Goal: Contribute content: Contribute content

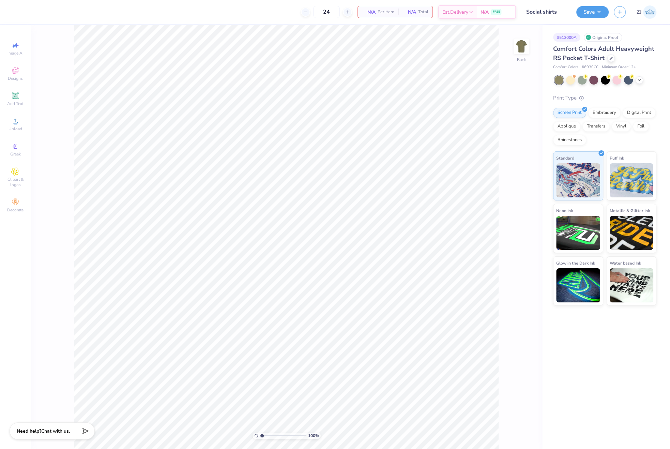
click at [27, 122] on div "Upload" at bounding box center [15, 124] width 24 height 20
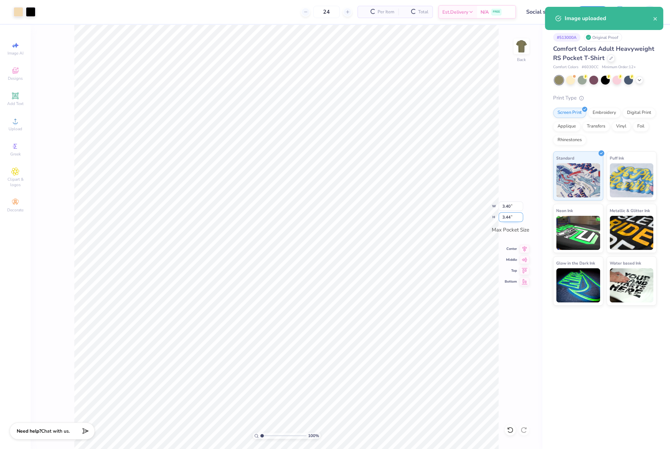
click at [513, 217] on input "3.44" at bounding box center [511, 217] width 25 height 10
type input "3.5"
type input "3.46"
type input "3.50"
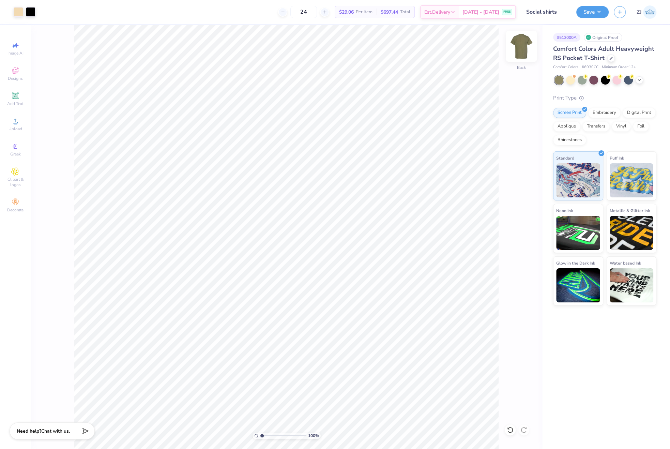
click at [515, 48] on img at bounding box center [521, 46] width 27 height 27
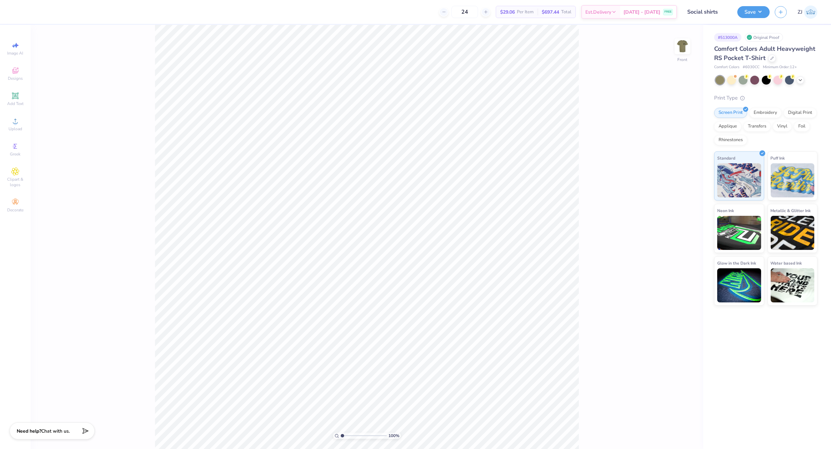
drag, startPoint x: 683, startPoint y: 51, endPoint x: 674, endPoint y: 58, distance: 10.9
click at [670, 50] on img at bounding box center [683, 47] width 14 height 14
click at [670, 51] on img at bounding box center [682, 46] width 27 height 27
click at [14, 129] on span "Upload" at bounding box center [16, 128] width 14 height 5
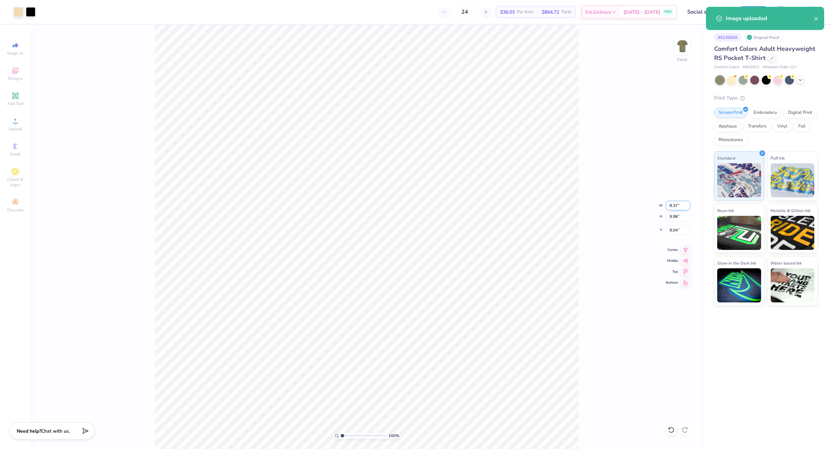
click at [670, 205] on input "8.37" at bounding box center [678, 206] width 25 height 10
type input "12.50"
type input "14.90"
click at [670, 232] on input "6.58" at bounding box center [678, 230] width 25 height 10
type input "3.00"
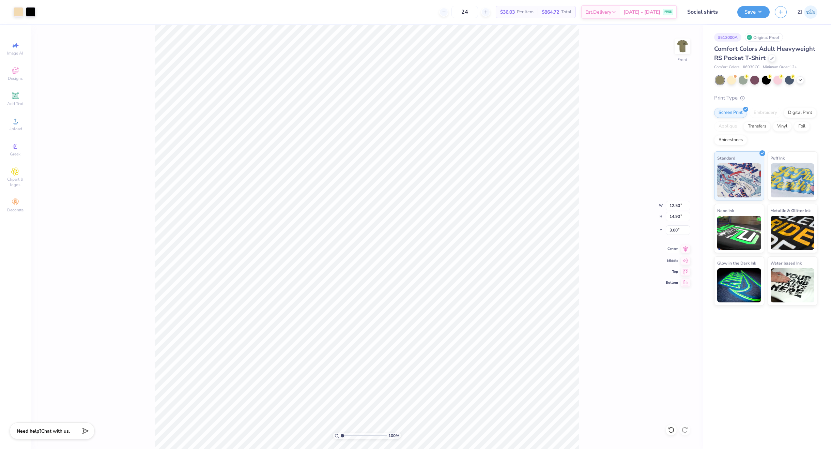
click at [670, 247] on icon at bounding box center [686, 249] width 4 height 6
click at [16, 124] on circle at bounding box center [15, 123] width 4 height 4
click at [670, 202] on input "8.37" at bounding box center [678, 206] width 25 height 10
type input "12.50"
type input "14.35"
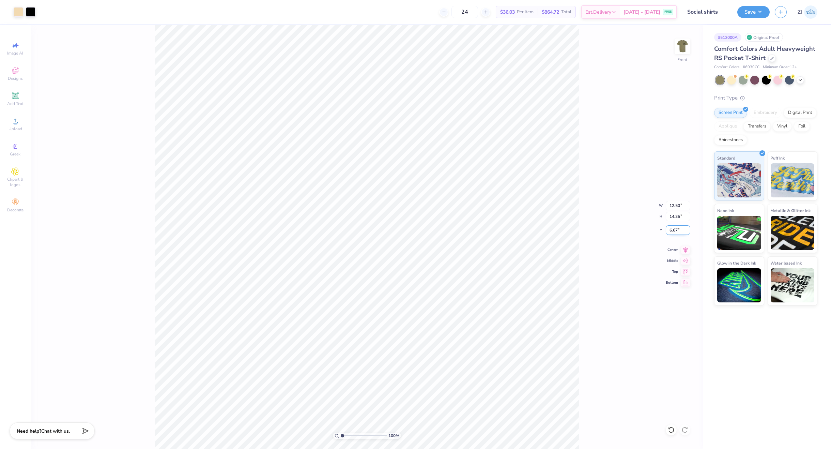
click at [670, 230] on input "6.67" at bounding box center [678, 230] width 25 height 10
type input "3.00"
click at [670, 250] on icon at bounding box center [686, 249] width 10 height 8
click at [670, 10] on button "Save" at bounding box center [754, 11] width 32 height 12
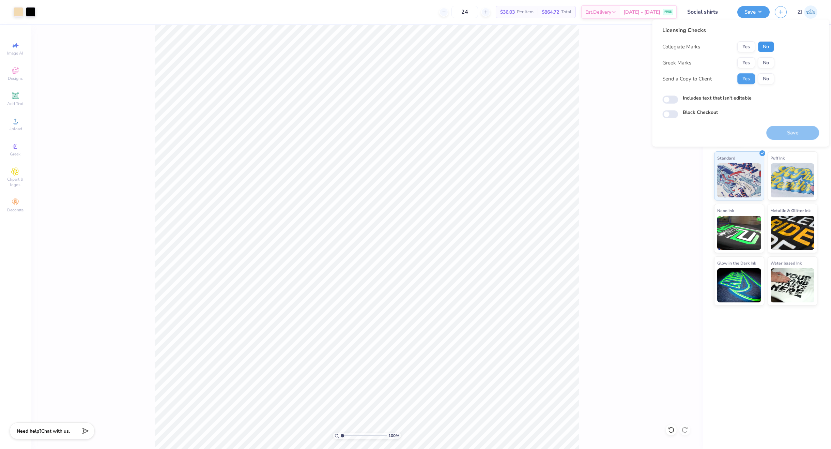
click at [670, 49] on button "No" at bounding box center [766, 46] width 16 height 11
click at [670, 63] on button "Yes" at bounding box center [747, 62] width 18 height 11
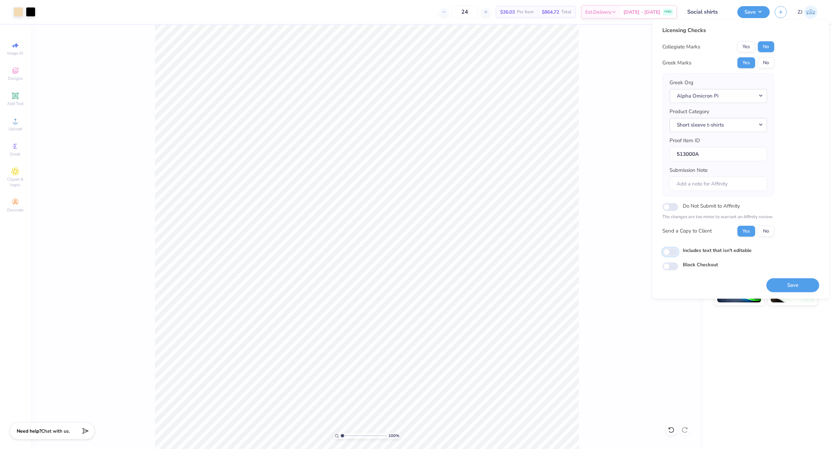
click at [670, 253] on input "Includes text that isn't editable" at bounding box center [671, 252] width 16 height 8
checkbox input "true"
click at [670, 286] on button "Save" at bounding box center [792, 285] width 53 height 14
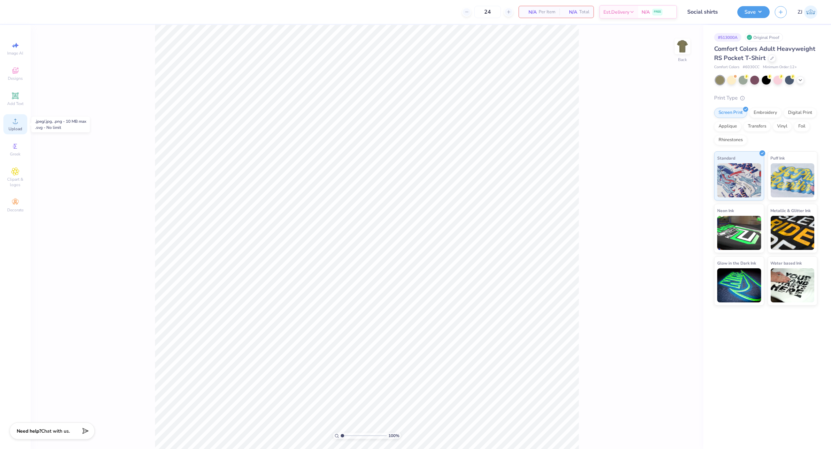
click at [14, 124] on circle at bounding box center [15, 123] width 4 height 4
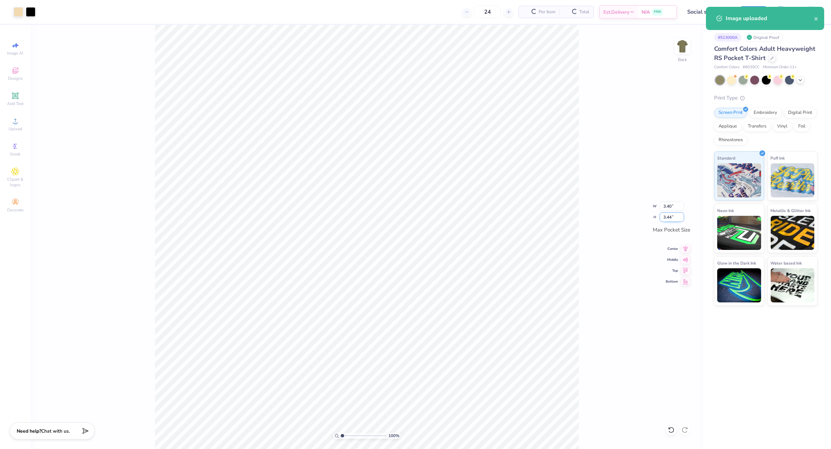
click at [666, 218] on input "3.44" at bounding box center [672, 217] width 25 height 10
type input "3.5"
type input "3.46"
type input "3.50"
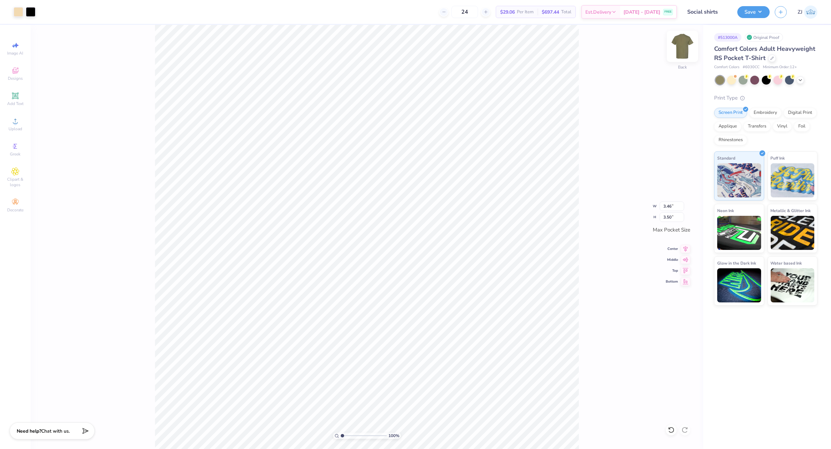
click at [680, 52] on img at bounding box center [682, 46] width 27 height 27
click at [21, 121] on div "Upload" at bounding box center [15, 124] width 24 height 20
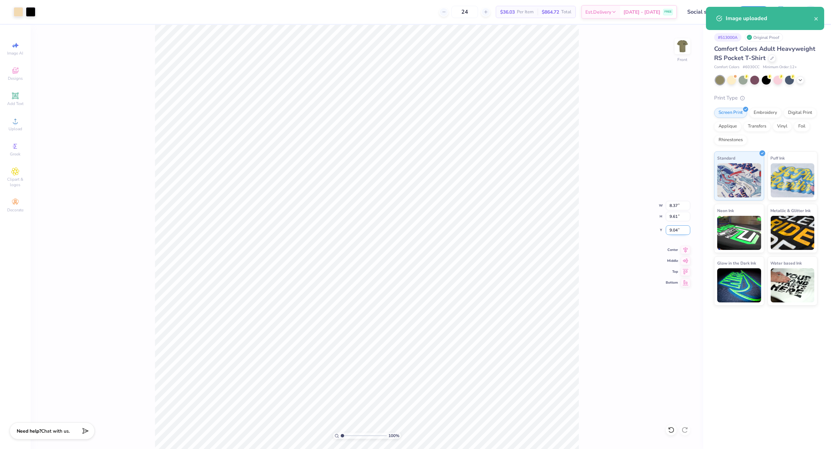
click at [678, 230] on input "9.04" at bounding box center [678, 230] width 25 height 10
click at [679, 216] on input "9.61" at bounding box center [678, 217] width 25 height 10
click at [680, 203] on input "8.37" at bounding box center [678, 206] width 25 height 10
type input "14.39"
type input "16.52"
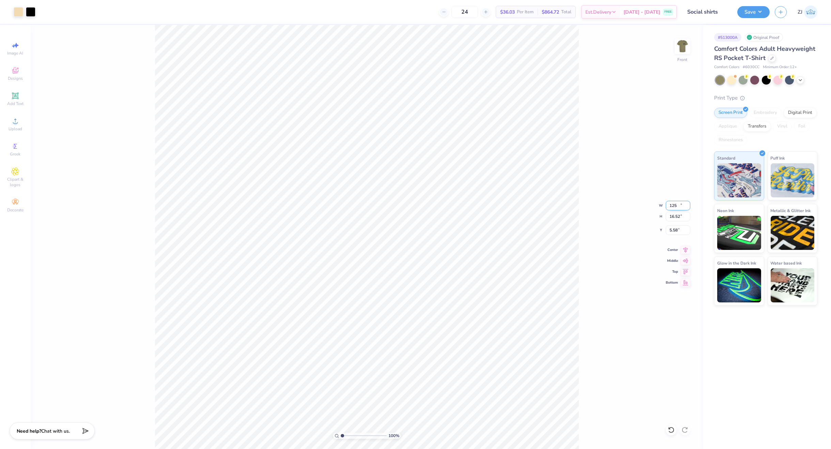
type input "5.58"
click at [677, 202] on input "14.39" at bounding box center [678, 206] width 25 height 10
type input "12.50"
type input "14.35"
click at [683, 231] on input "6.67" at bounding box center [678, 230] width 25 height 10
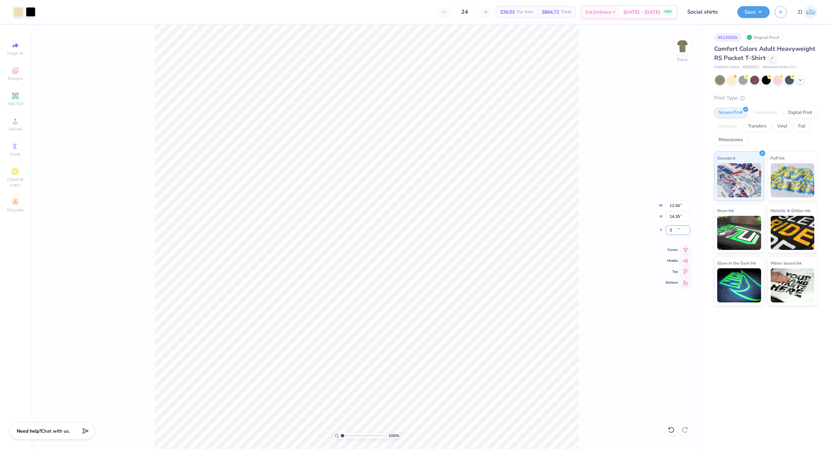
type input "3.00"
click at [754, 14] on button "Save" at bounding box center [754, 11] width 32 height 12
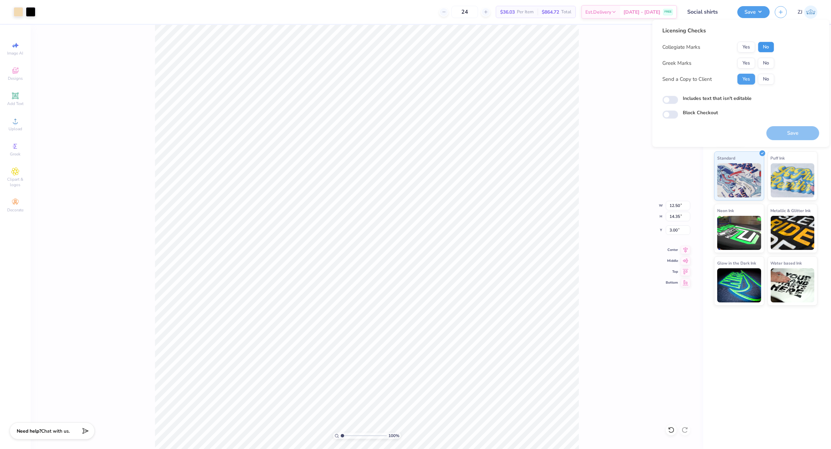
click at [763, 44] on button "No" at bounding box center [766, 47] width 16 height 11
click at [747, 62] on button "Yes" at bounding box center [747, 63] width 18 height 11
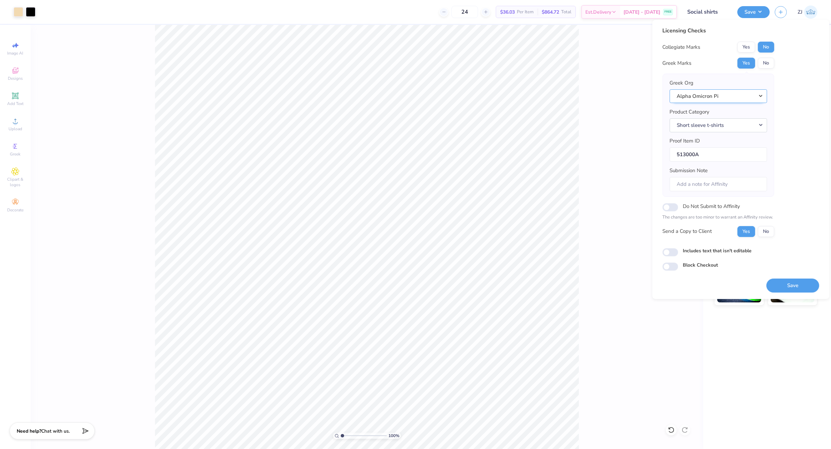
click at [744, 92] on button "Alpha Omicron Pi" at bounding box center [718, 96] width 97 height 14
click at [703, 134] on link "Delta Zeta" at bounding box center [718, 132] width 92 height 11
click at [671, 250] on input "Includes text that isn't editable" at bounding box center [671, 252] width 16 height 8
checkbox input "true"
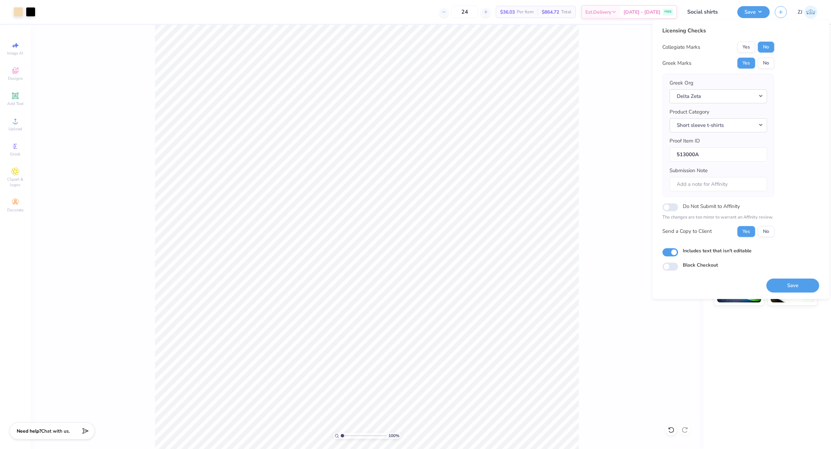
drag, startPoint x: 786, startPoint y: 286, endPoint x: 676, endPoint y: 261, distance: 113.5
click at [786, 286] on button "Save" at bounding box center [792, 285] width 53 height 14
click at [762, 12] on button "Save" at bounding box center [754, 11] width 32 height 12
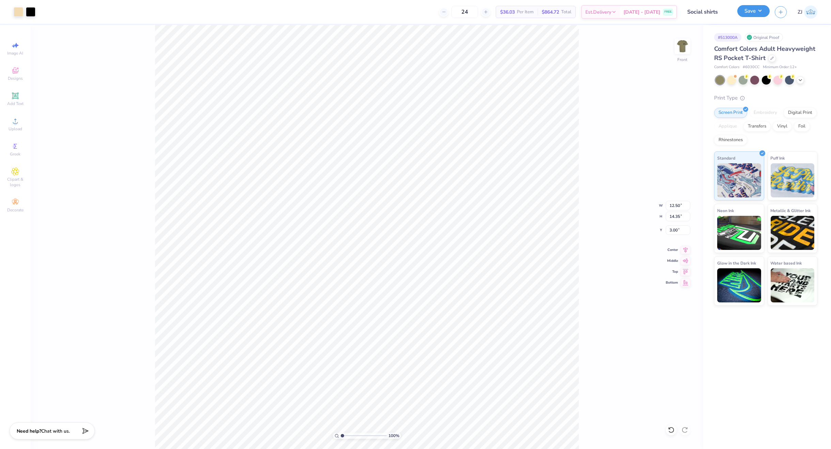
click at [755, 14] on button "Save" at bounding box center [754, 11] width 32 height 12
click at [15, 120] on icon at bounding box center [15, 121] width 8 height 8
click at [683, 201] on input "14.32" at bounding box center [678, 206] width 25 height 10
type input "12.50"
type input "14.35"
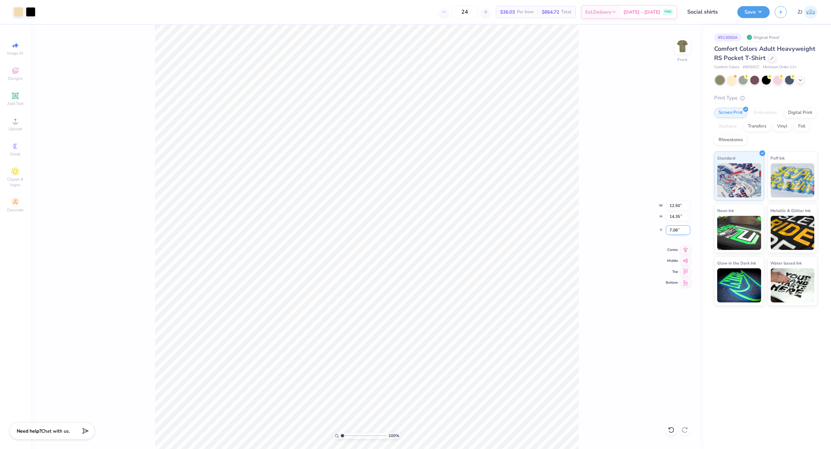
click at [674, 231] on input "7.08" at bounding box center [678, 230] width 25 height 10
type input "3.00"
click at [749, 10] on button "Save" at bounding box center [754, 11] width 32 height 12
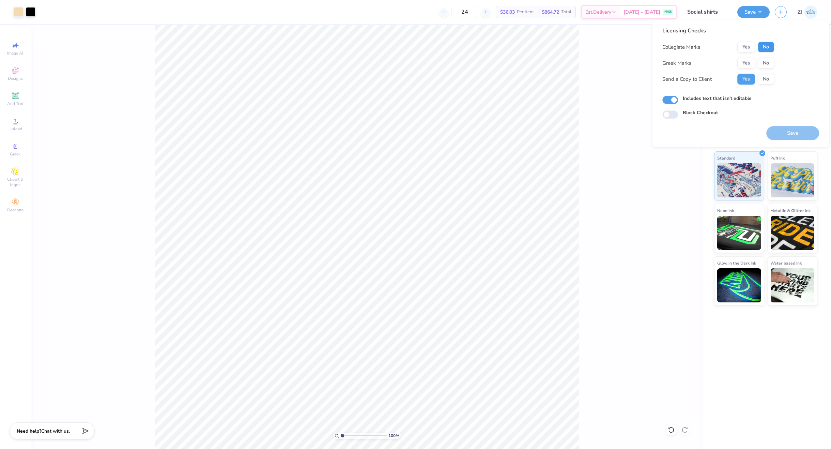
click at [768, 45] on button "No" at bounding box center [766, 47] width 16 height 11
click at [745, 67] on button "Yes" at bounding box center [747, 63] width 18 height 11
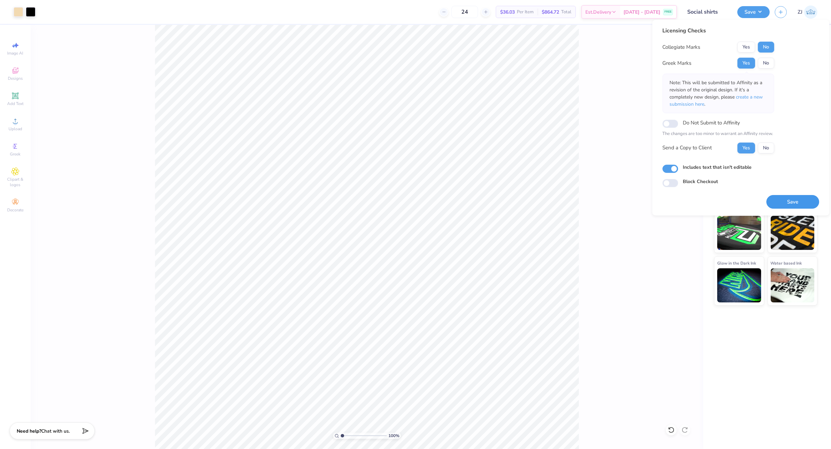
click at [799, 198] on button "Save" at bounding box center [792, 202] width 53 height 14
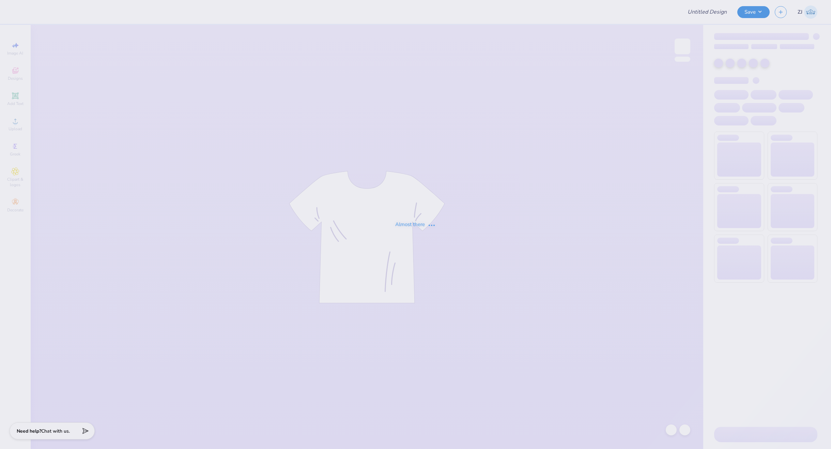
type input "Arapahoe hoodie"
